Goal: Task Accomplishment & Management: Manage account settings

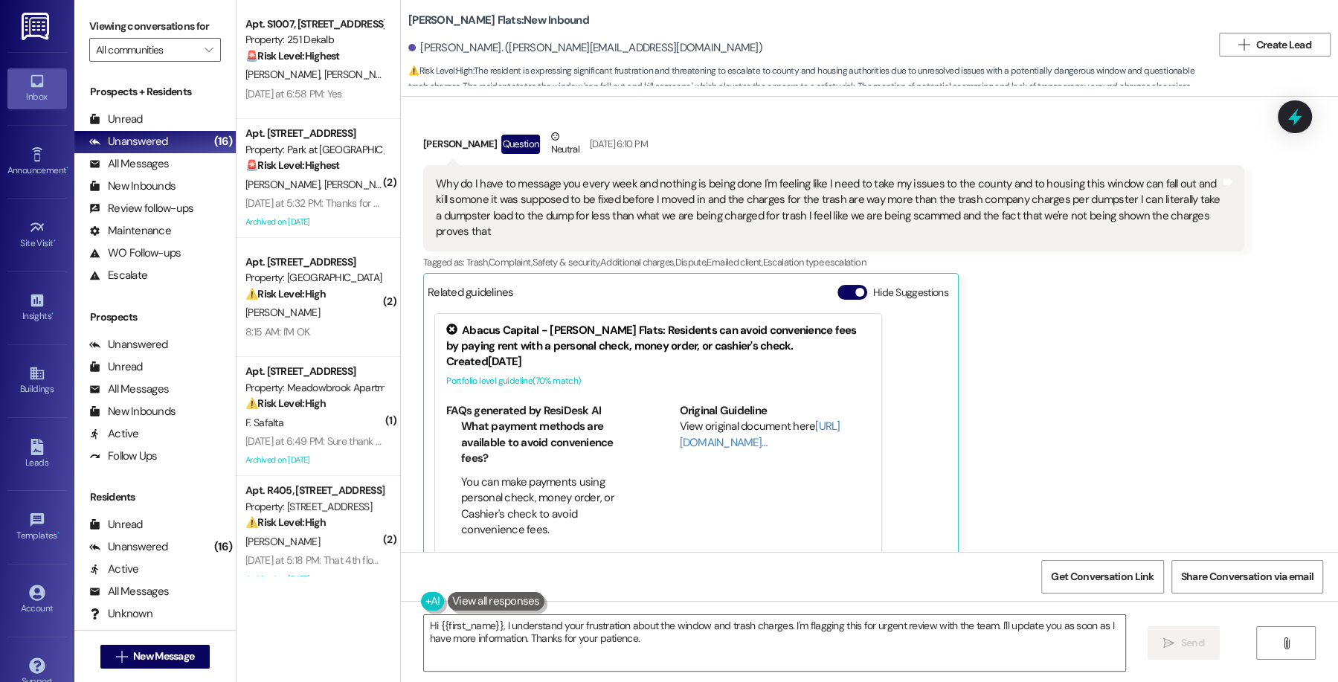
scroll to position [3948, 0]
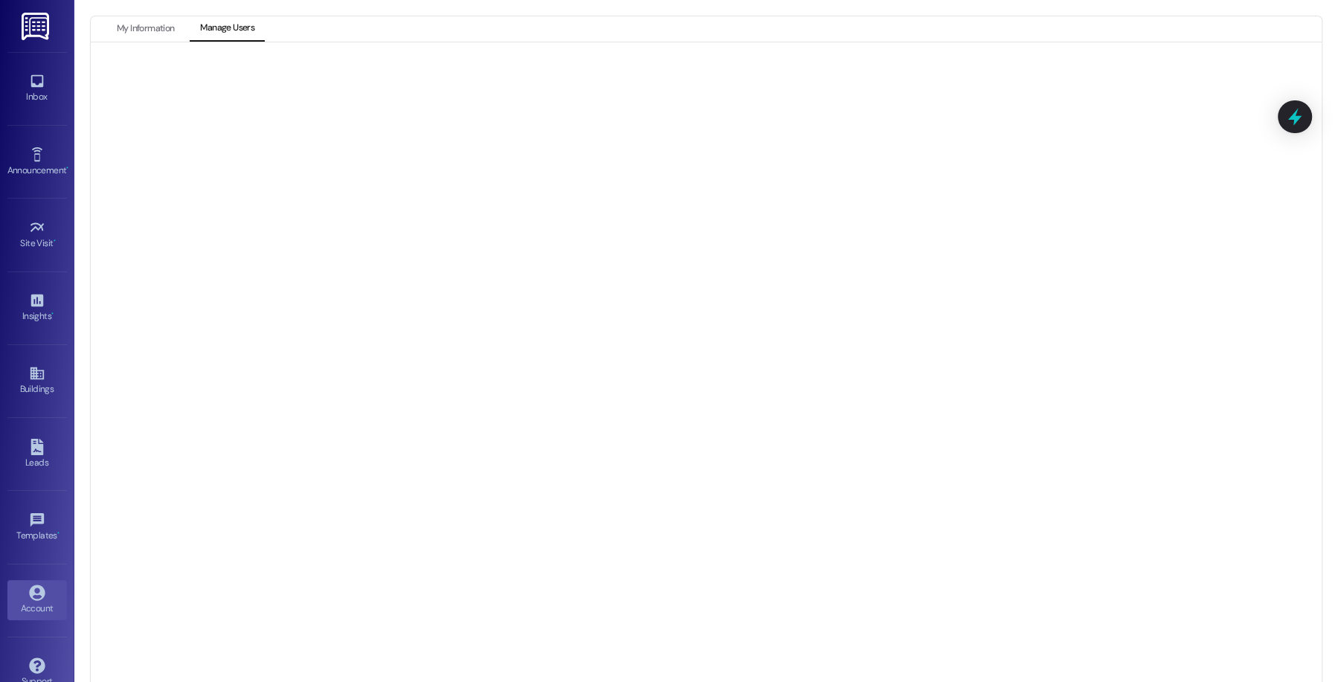
click at [145, 39] on button "My Information" at bounding box center [145, 28] width 78 height 25
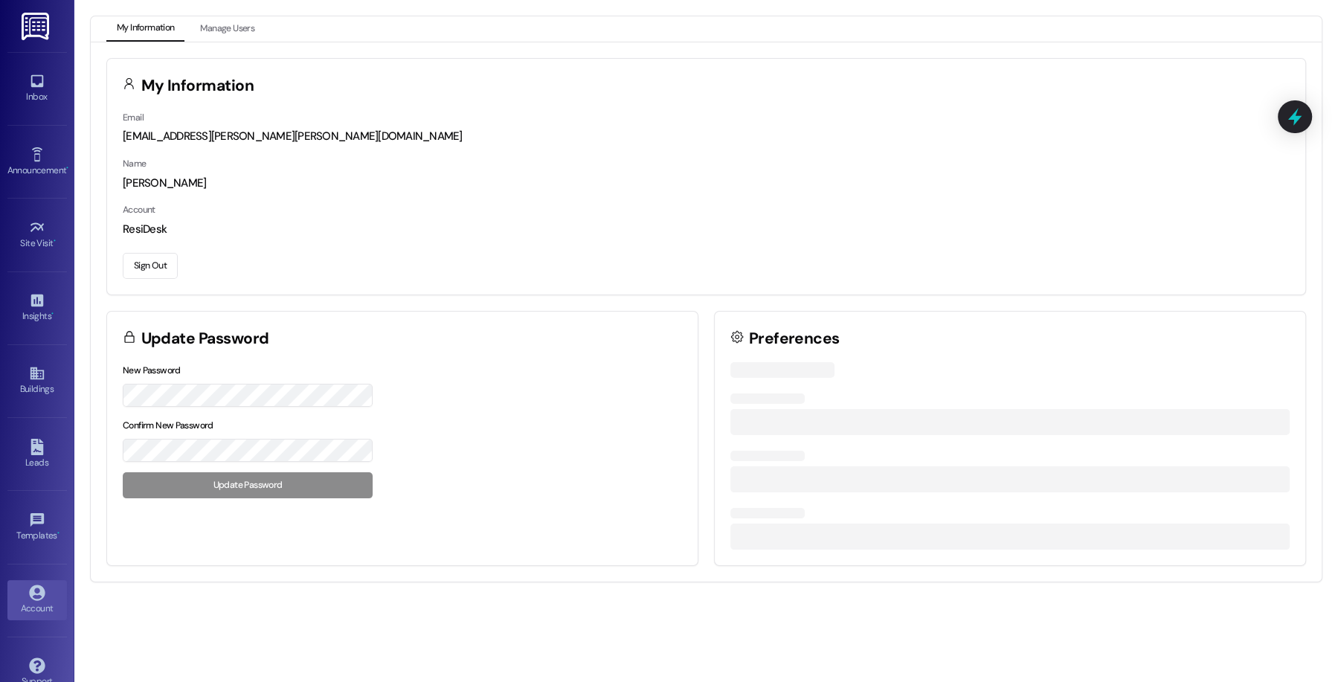
click at [155, 263] on button "Sign Out" at bounding box center [150, 266] width 55 height 26
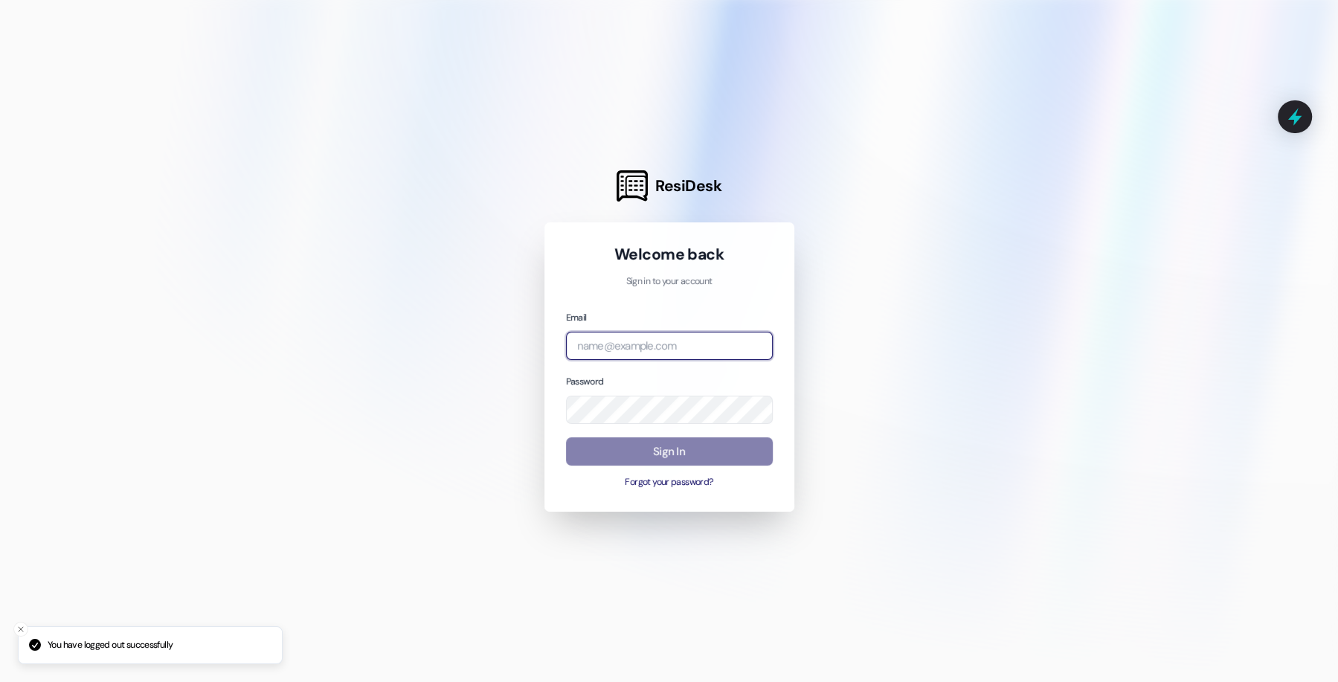
click at [739, 344] on body "You have logged out successfully ResiDesk Welcome back Sign in to your account …" at bounding box center [669, 341] width 1338 height 682
click at [0, 681] on com-1password-button at bounding box center [0, 682] width 0 height 0
type input "[EMAIL_ADDRESS][DOMAIN_NAME]"
